Goal: Navigation & Orientation: Find specific page/section

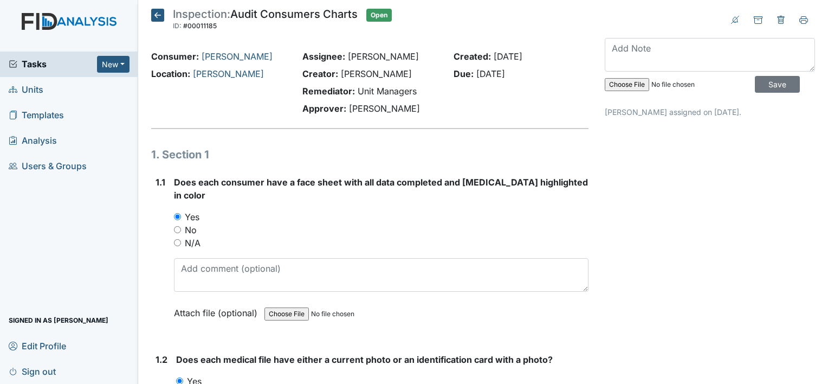
scroll to position [2168, 0]
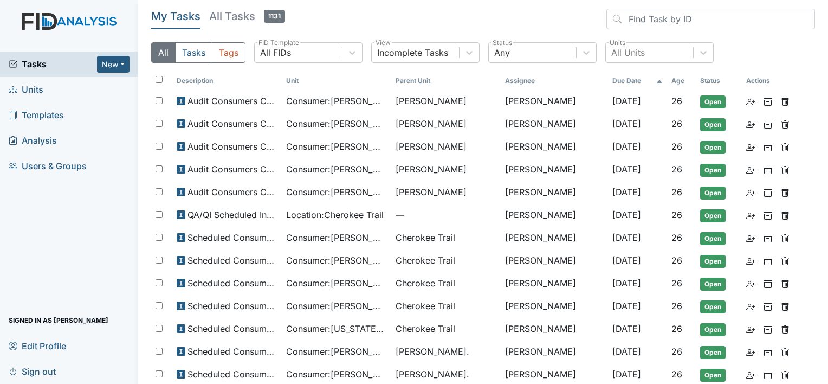
click at [59, 93] on link "Units" at bounding box center [69, 89] width 138 height 25
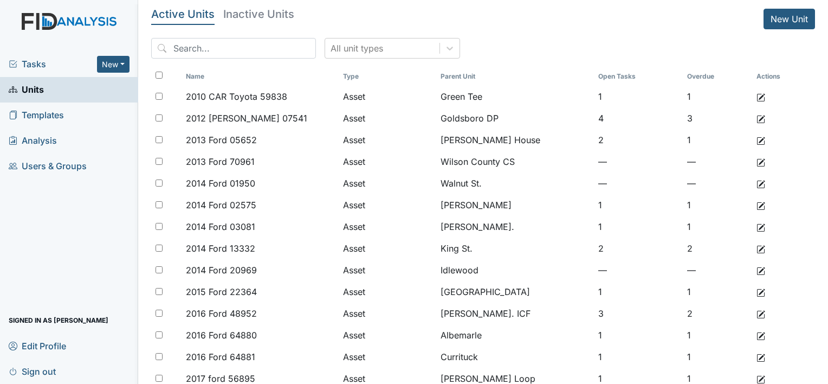
click at [59, 63] on span "Tasks" at bounding box center [53, 63] width 88 height 13
